Goal: Find contact information: Find contact information

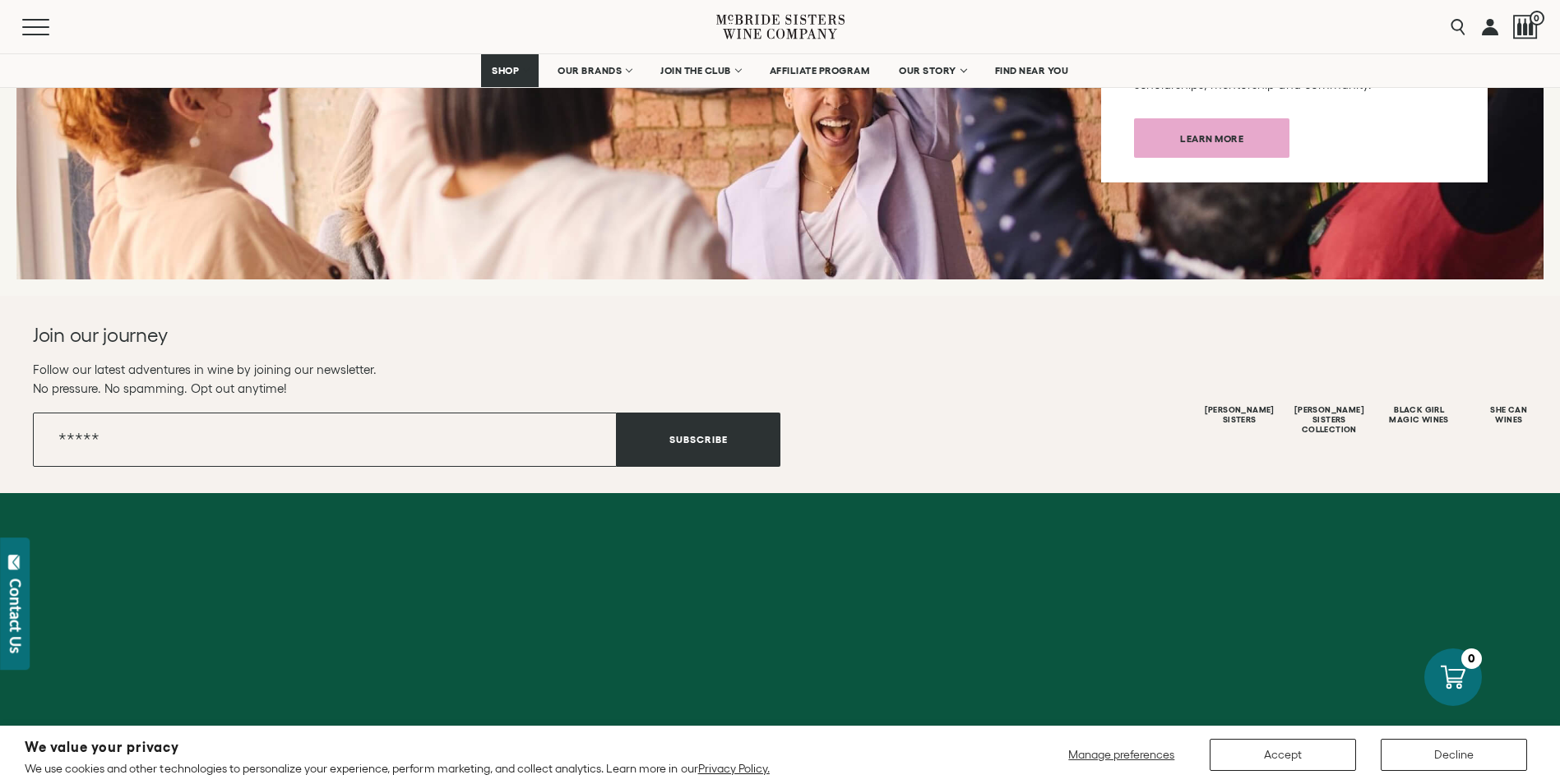
scroll to position [6511, 0]
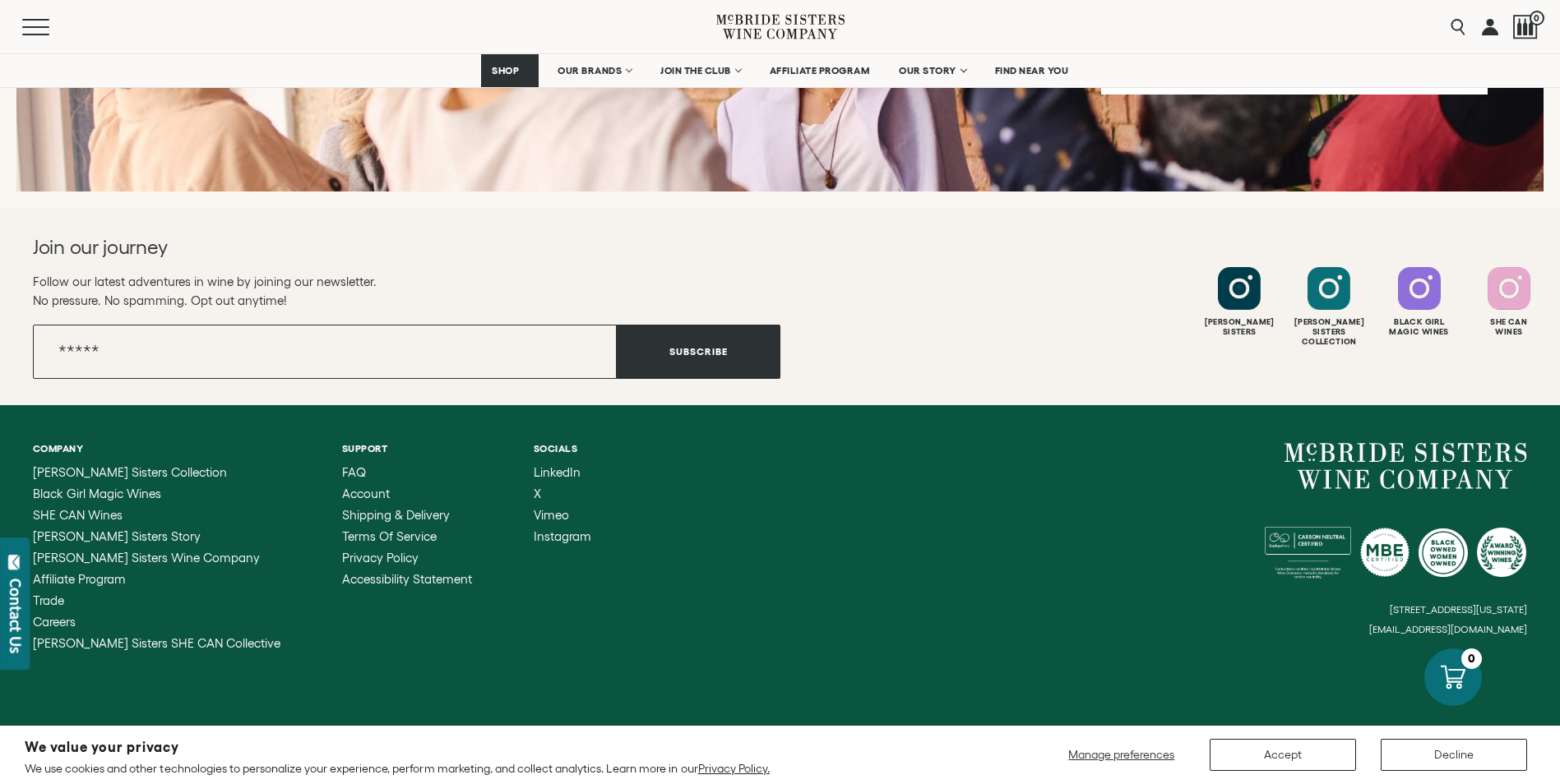
drag, startPoint x: 1380, startPoint y: 609, endPoint x: 1476, endPoint y: 603, distance: 96.2
click at [1476, 603] on div "[STREET_ADDRESS][US_STATE] [EMAIL_ADDRESS][DOMAIN_NAME]" at bounding box center [1154, 538] width 748 height 192
drag, startPoint x: 1476, startPoint y: 603, endPoint x: 1540, endPoint y: 605, distance: 64.0
click at [1540, 605] on div "Company [PERSON_NAME] Sisters Collection Black Girl Magic Wines SHE CAN Wines […" at bounding box center [780, 546] width 1560 height 283
drag, startPoint x: 1529, startPoint y: 603, endPoint x: 1459, endPoint y: 608, distance: 70.2
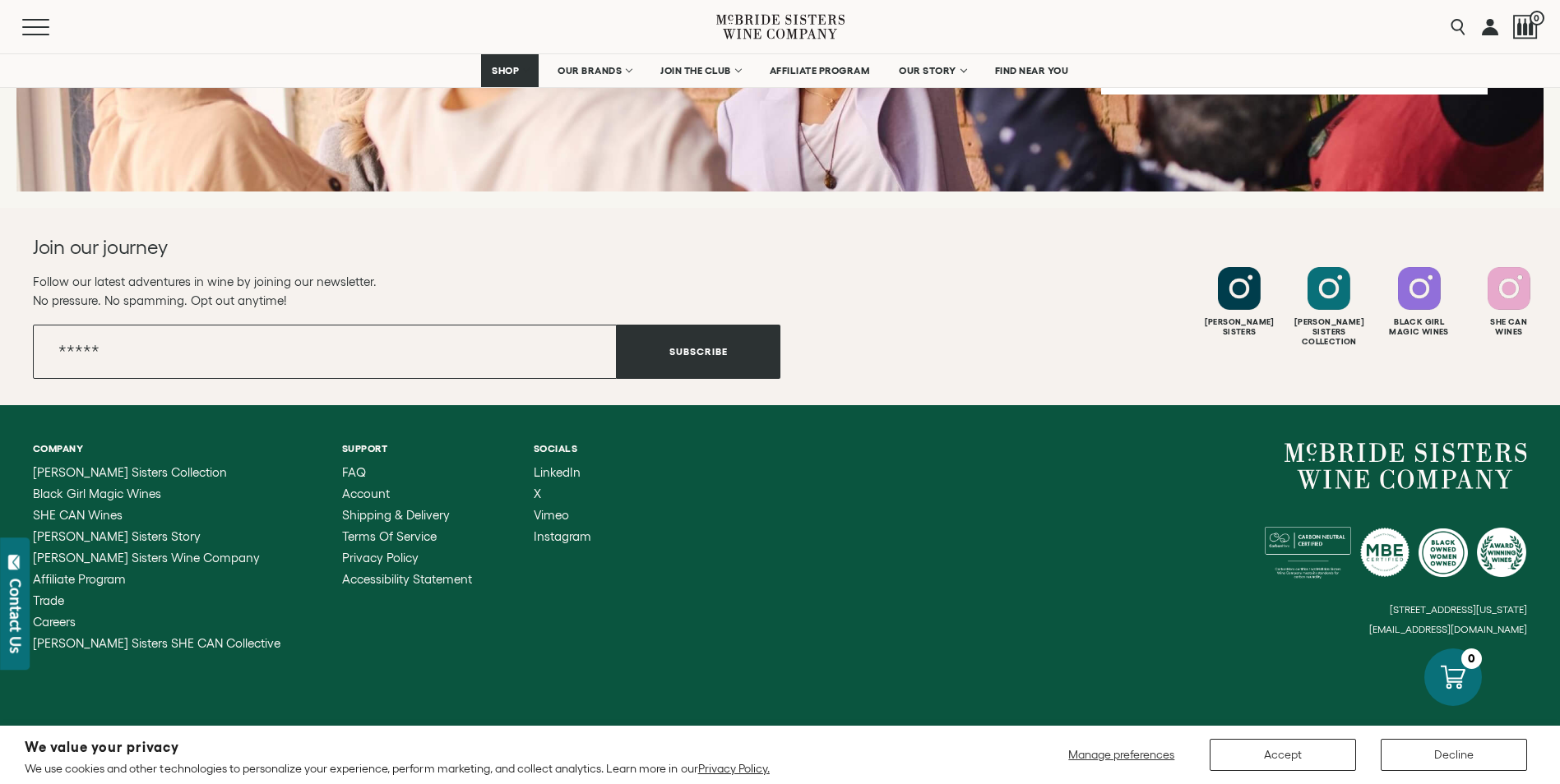
click at [1459, 608] on div "Company [PERSON_NAME] Sisters Collection Black Girl Magic Wines SHE CAN Wines […" at bounding box center [780, 546] width 1560 height 283
drag, startPoint x: 1459, startPoint y: 608, endPoint x: 1375, endPoint y: 600, distance: 84.4
click at [1375, 600] on div "[STREET_ADDRESS][US_STATE] [EMAIL_ADDRESS][DOMAIN_NAME]" at bounding box center [1154, 538] width 748 height 192
drag, startPoint x: 1381, startPoint y: 611, endPoint x: 1426, endPoint y: 613, distance: 45.0
click at [1426, 613] on div "[STREET_ADDRESS][US_STATE] [EMAIL_ADDRESS][DOMAIN_NAME]" at bounding box center [1154, 538] width 748 height 192
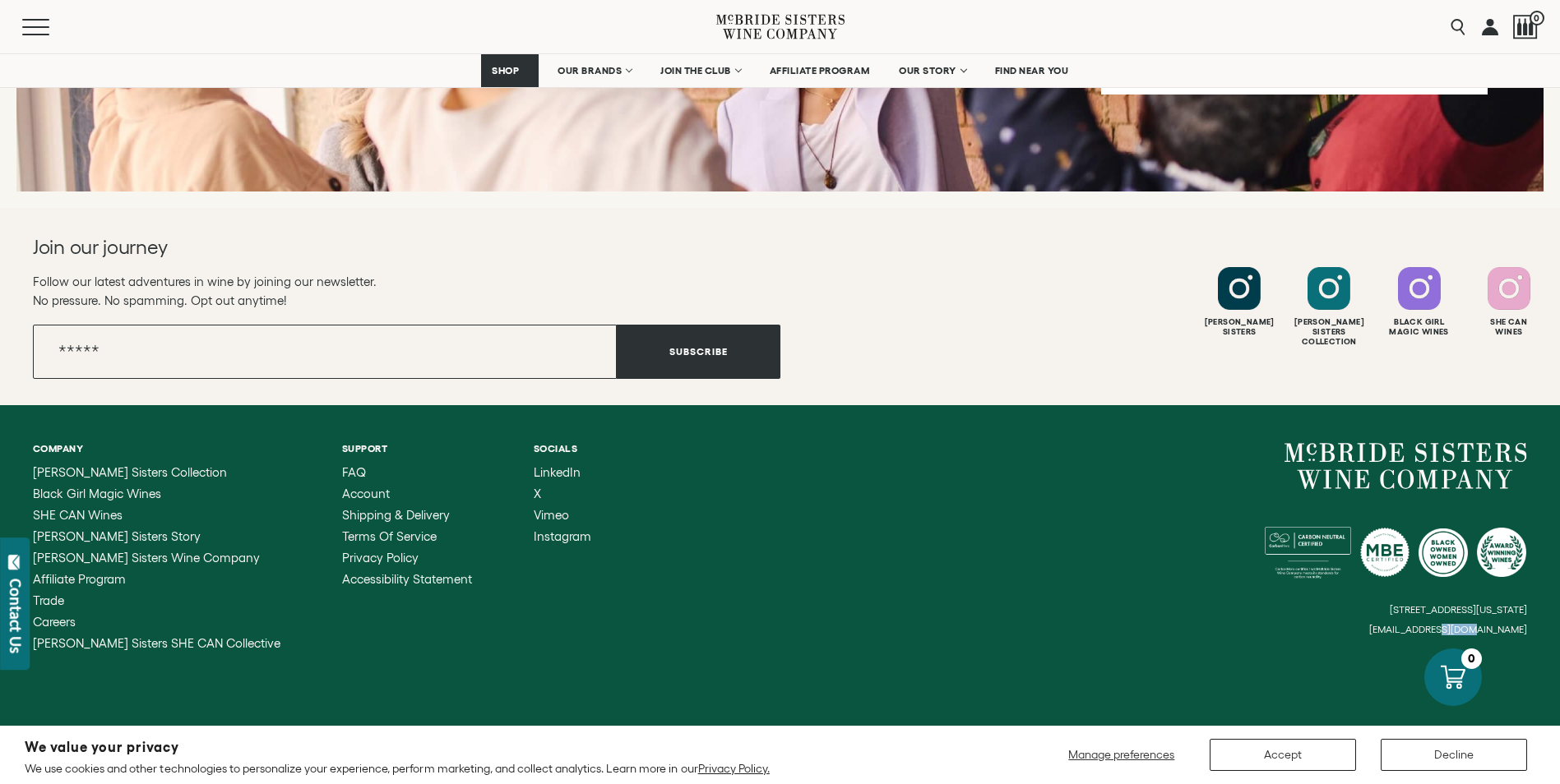
drag, startPoint x: 1426, startPoint y: 613, endPoint x: 1414, endPoint y: 606, distance: 13.9
click at [1414, 624] on small "[EMAIL_ADDRESS][DOMAIN_NAME]" at bounding box center [1448, 630] width 158 height 12
click at [14, 600] on div "Contact Us" at bounding box center [15, 616] width 16 height 75
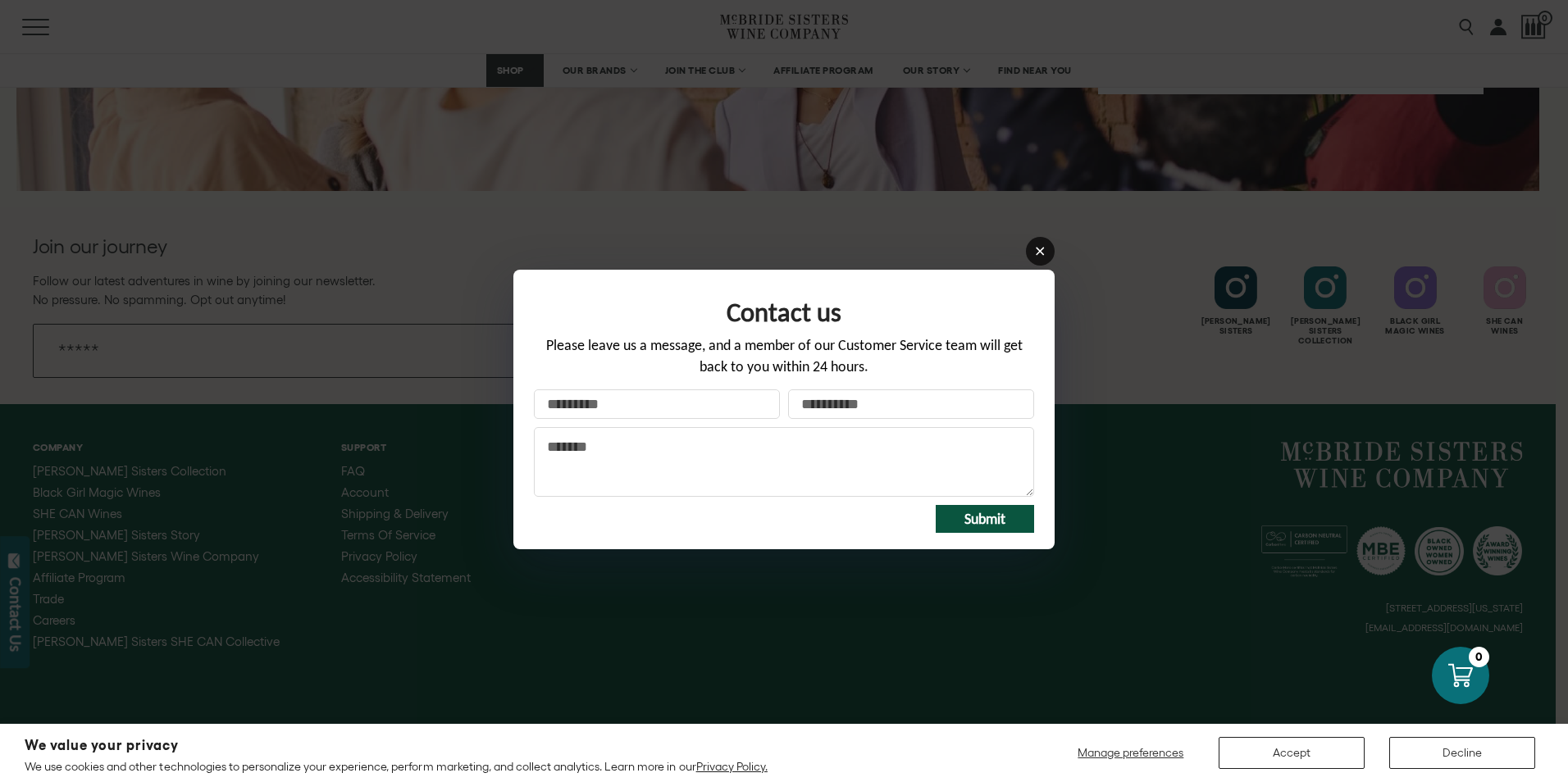
click at [1047, 251] on link at bounding box center [1041, 251] width 29 height 29
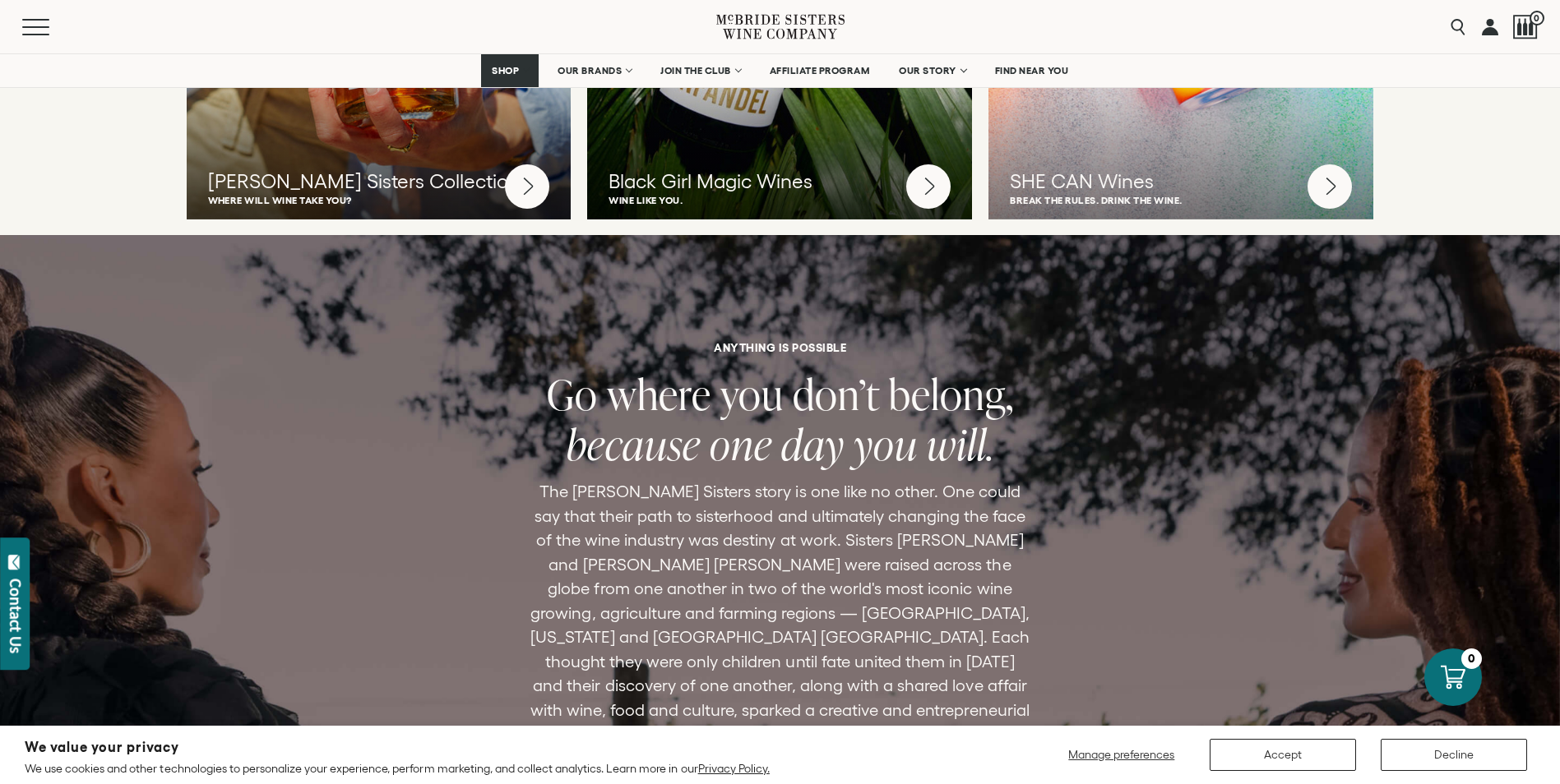
scroll to position [4621, 0]
